Goal: Task Accomplishment & Management: Manage account settings

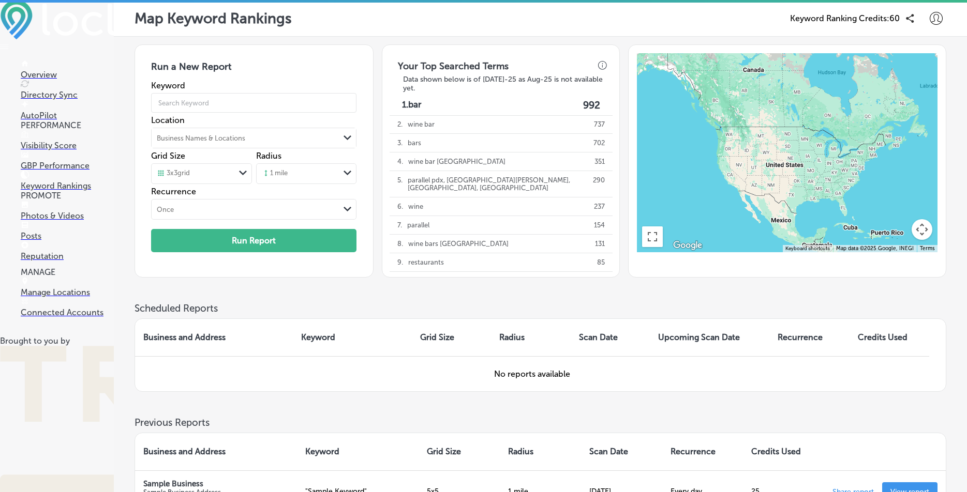
scroll to position [69, 0]
click at [40, 241] on p "Posts" at bounding box center [67, 236] width 93 height 10
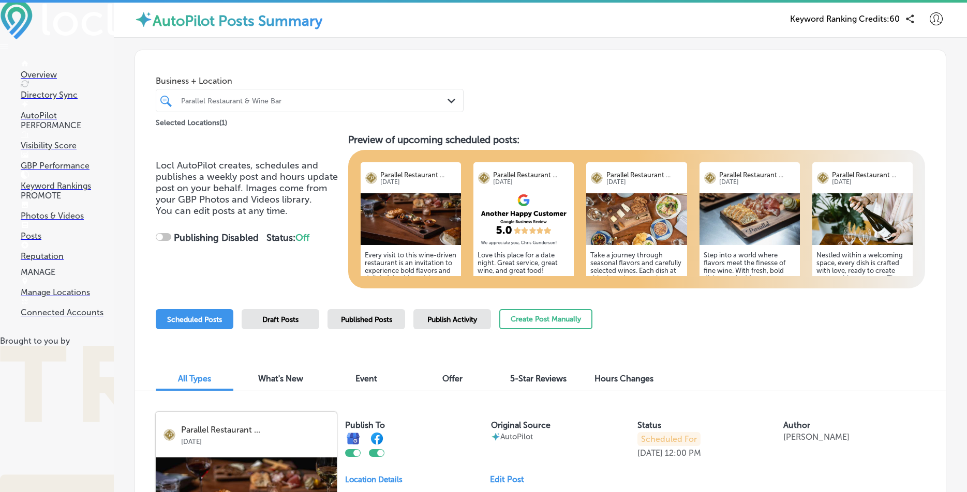
checkbox input "true"
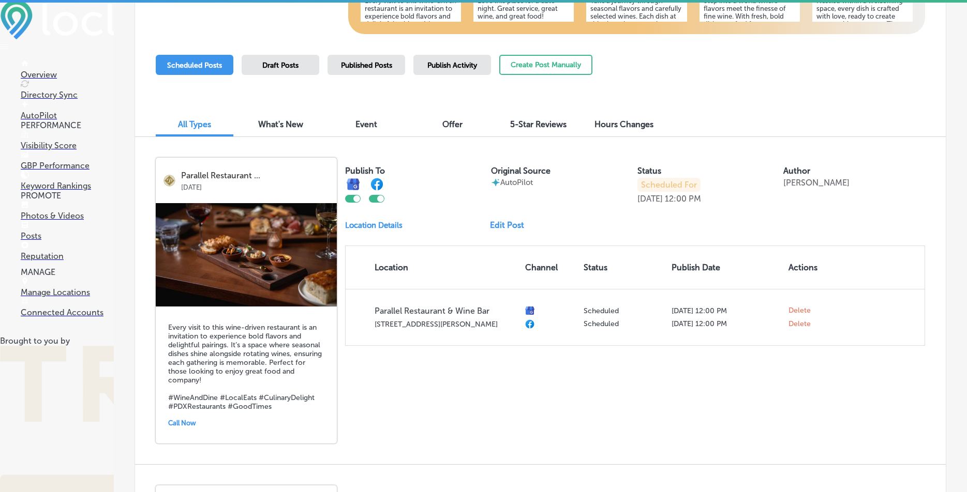
scroll to position [255, 0]
click at [66, 221] on p "Photos & Videos" at bounding box center [67, 216] width 93 height 10
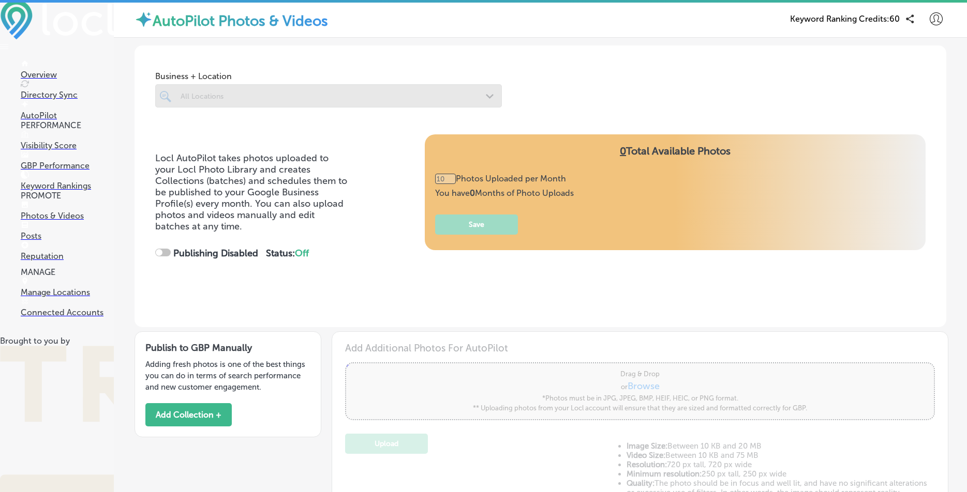
type input "0"
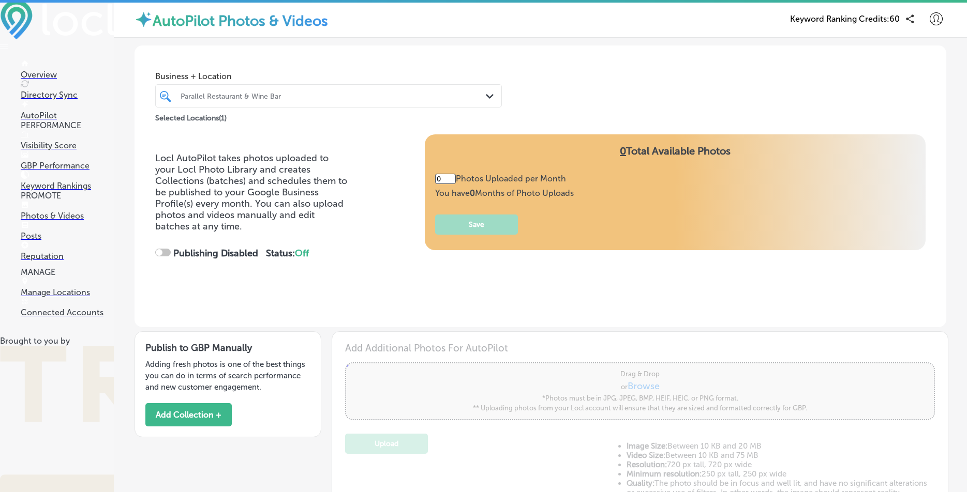
checkbox input "true"
type input "5"
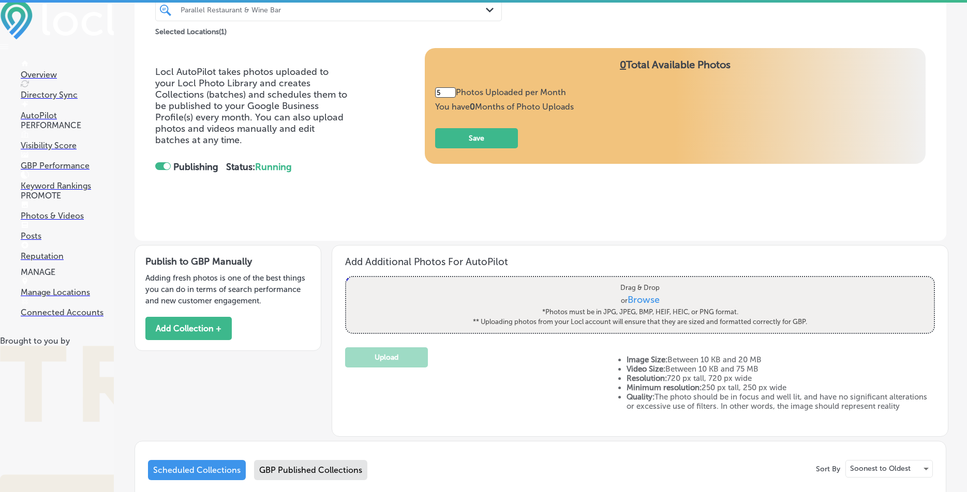
scroll to position [260, 0]
click at [48, 241] on link "Posts" at bounding box center [67, 231] width 93 height 20
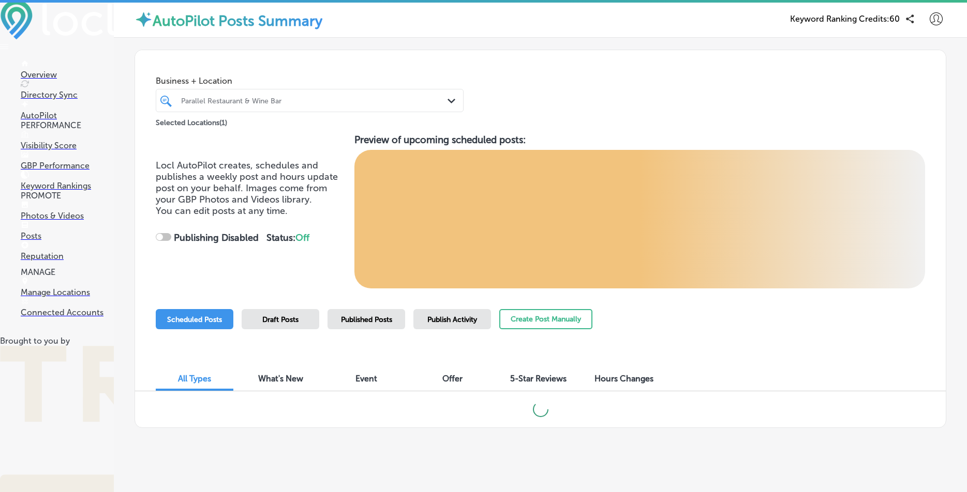
scroll to position [6, 0]
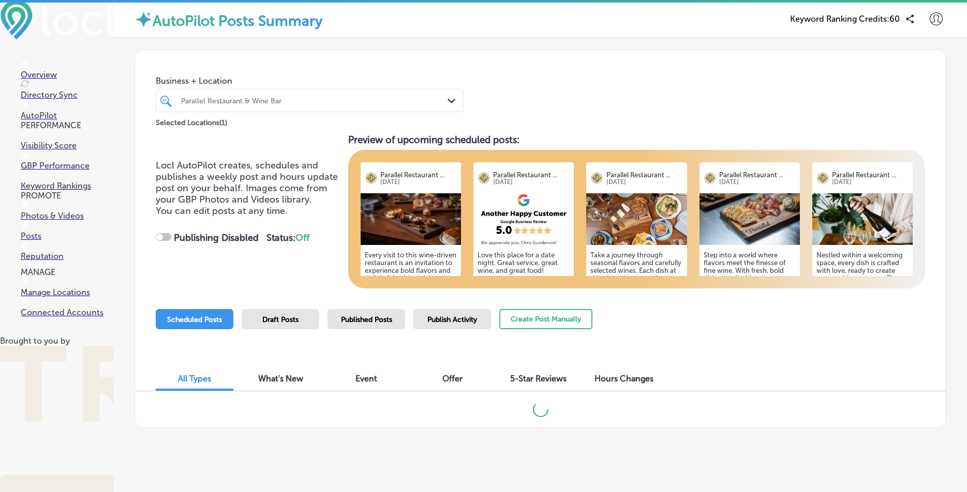
checkbox input "true"
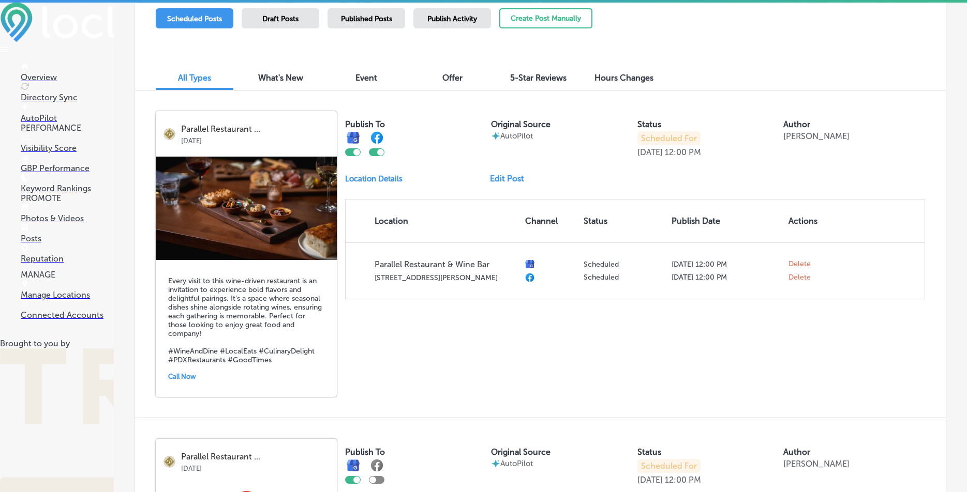
scroll to position [303, 0]
click at [61, 223] on p "Photos & Videos" at bounding box center [67, 219] width 93 height 10
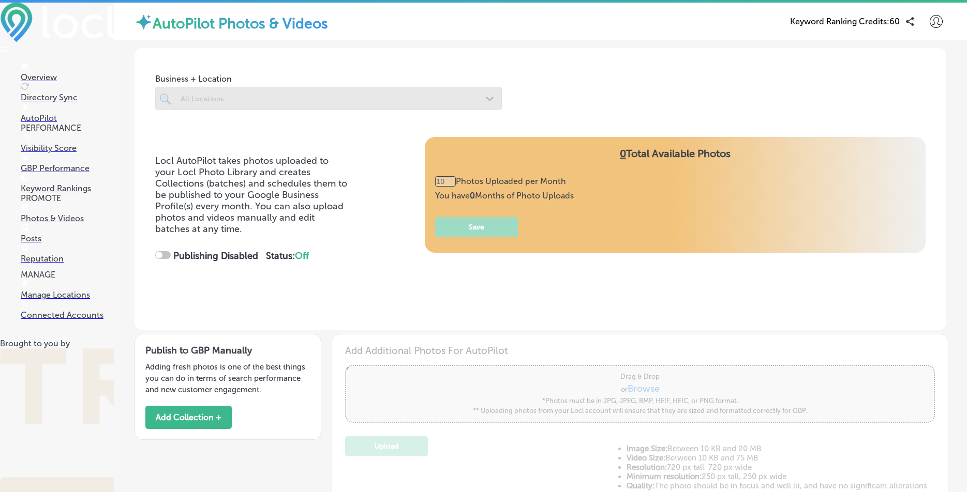
type input "0"
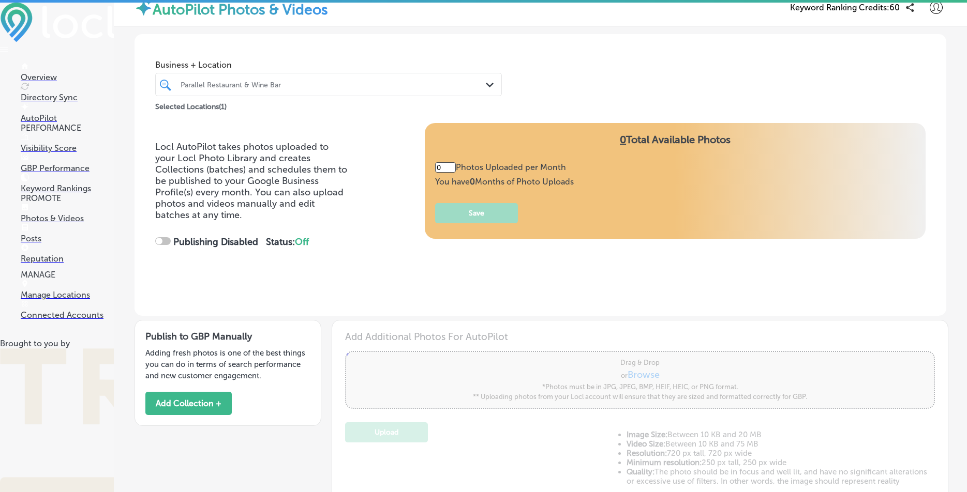
checkbox input "true"
type input "5"
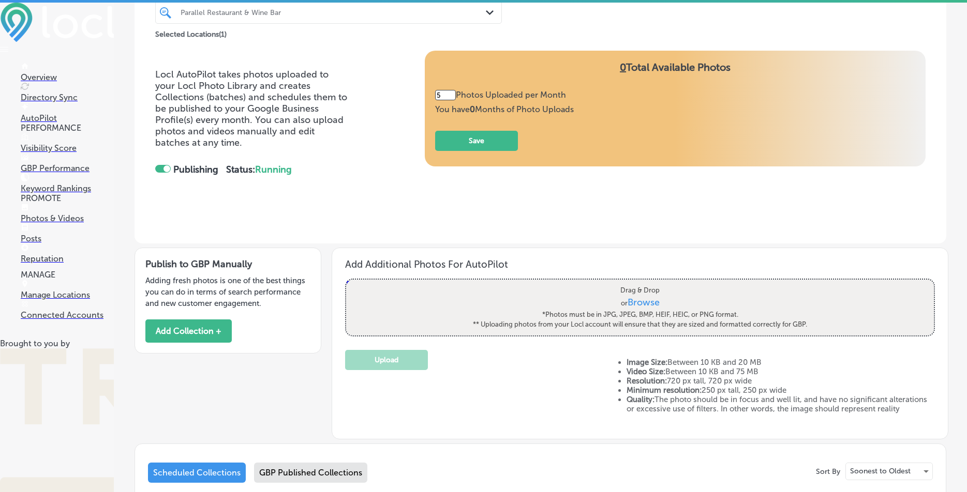
scroll to position [225, 0]
click at [64, 320] on p "Connected Accounts" at bounding box center [67, 315] width 93 height 10
